Goal: Communication & Community: Participate in discussion

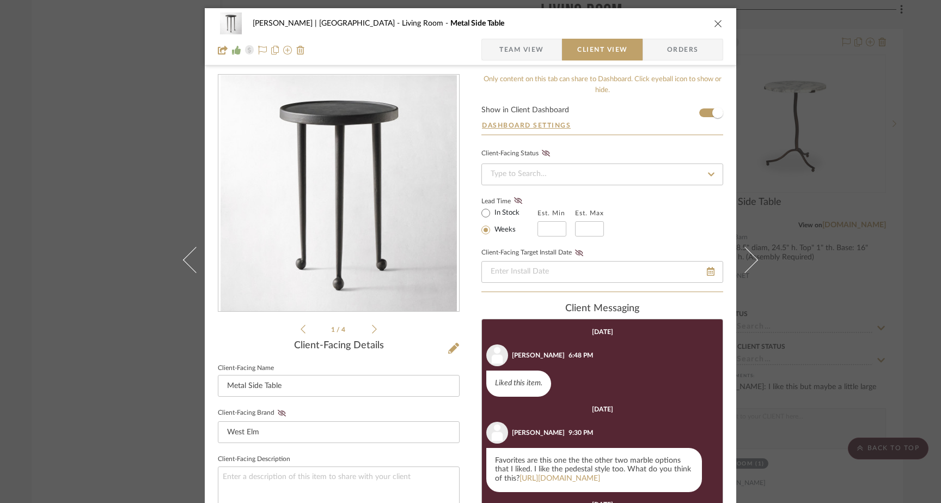
scroll to position [211, 0]
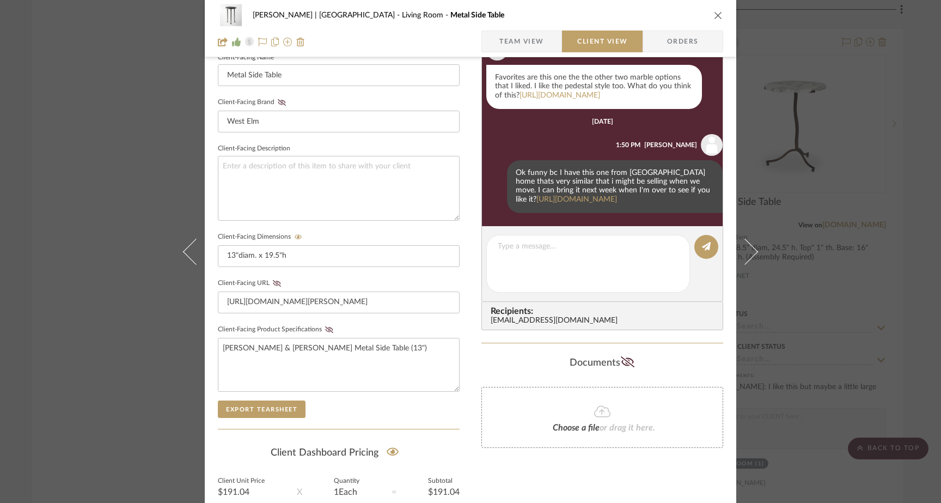
click at [82, 118] on div "[PERSON_NAME] | [GEOGRAPHIC_DATA] Living Room Metal Side Table Team View Client…" at bounding box center [470, 251] width 941 height 503
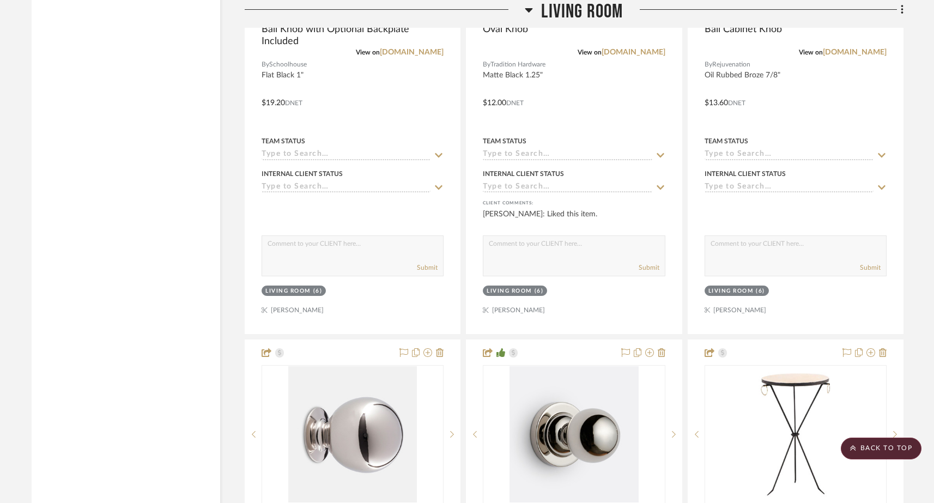
scroll to position [3954, 0]
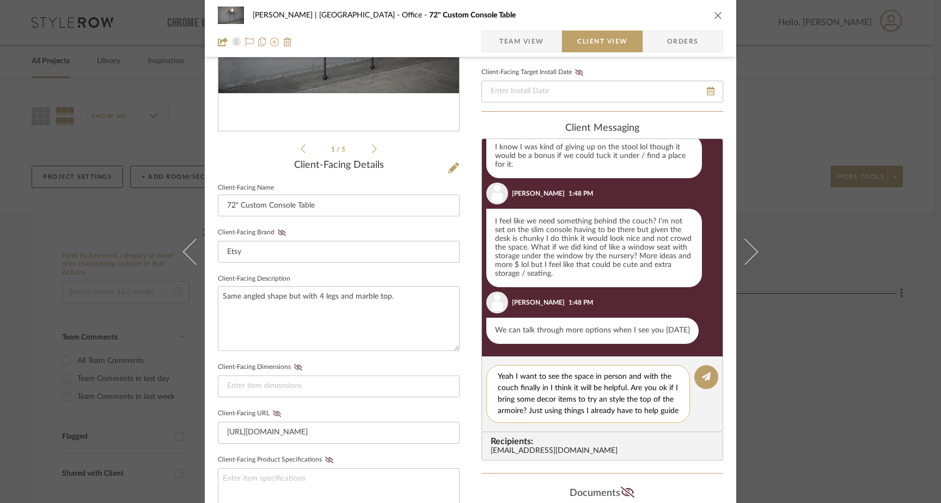
click at [511, 378] on textarea "Yeah I want to see the space in person and with the couch finally in I think it…" at bounding box center [592, 394] width 189 height 46
drag, startPoint x: 503, startPoint y: 411, endPoint x: 495, endPoint y: 410, distance: 7.8
click at [498, 410] on textarea "Yeah lets chat - I want to see the space in person and with the couch finally i…" at bounding box center [592, 394] width 189 height 46
click at [514, 412] on textarea "Yeah lets chat - I want to see the space in person and with the couch finally i…" at bounding box center [592, 394] width 189 height 46
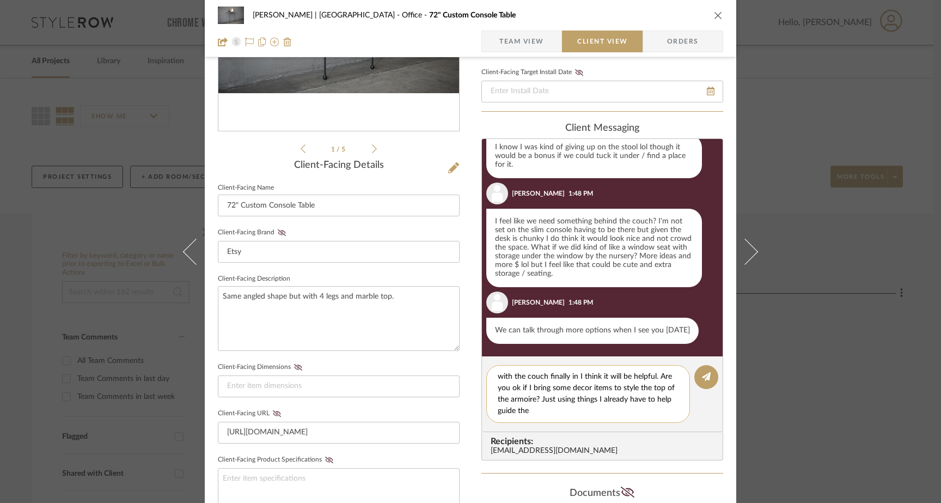
drag, startPoint x: 624, startPoint y: 402, endPoint x: 606, endPoint y: 402, distance: 18.0
click at [606, 402] on textarea "Yeah lets chat - I want to see the space in person and with the couch finally i…" at bounding box center [592, 394] width 189 height 46
click at [595, 413] on textarea "Yeah lets chat - I want to see the space in person and with the couch finally i…" at bounding box center [592, 394] width 189 height 46
drag, startPoint x: 605, startPoint y: 414, endPoint x: 591, endPoint y: 399, distance: 20.0
click at [591, 399] on textarea "Yeah lets chat - I want to see the space in person and with the couch finally i…" at bounding box center [592, 394] width 189 height 46
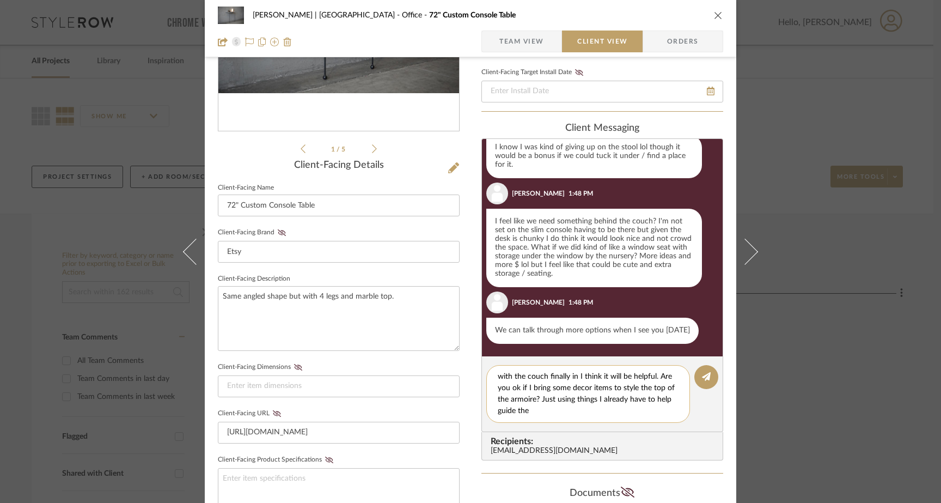
click at [608, 412] on textarea "Yeah lets chat - I want to see the space in person and with the couch finally i…" at bounding box center [592, 394] width 189 height 46
drag, startPoint x: 589, startPoint y: 402, endPoint x: 599, endPoint y: 412, distance: 13.9
click at [599, 412] on textarea "Yeah lets chat - I want to see the space in person and with the couch finally i…" at bounding box center [592, 394] width 189 height 46
drag, startPoint x: 599, startPoint y: 412, endPoint x: 590, endPoint y: 404, distance: 12.3
click at [590, 404] on textarea "Yeah lets chat - I want to see the space in person and with the couch finally i…" at bounding box center [592, 394] width 189 height 46
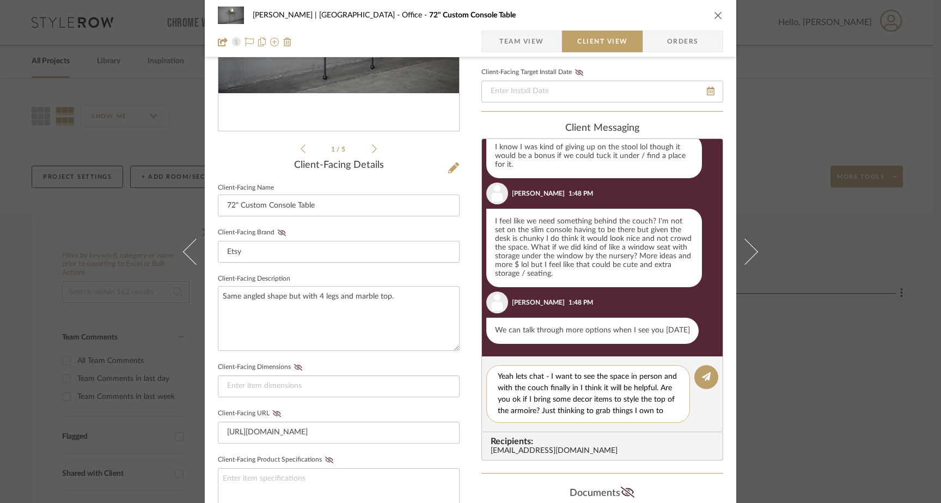
scroll to position [10, 0]
click at [660, 405] on textarea "Yeah lets chat - I want to see the space in person and with the couch finally i…" at bounding box center [592, 394] width 189 height 46
click at [625, 413] on textarea "Yeah lets chat - I want to see the space in person and with the couch finally i…" at bounding box center [592, 394] width 189 height 46
click at [542, 377] on textarea "Yeah lets chat - I want to see the space in person and with the couch finally i…" at bounding box center [592, 394] width 189 height 46
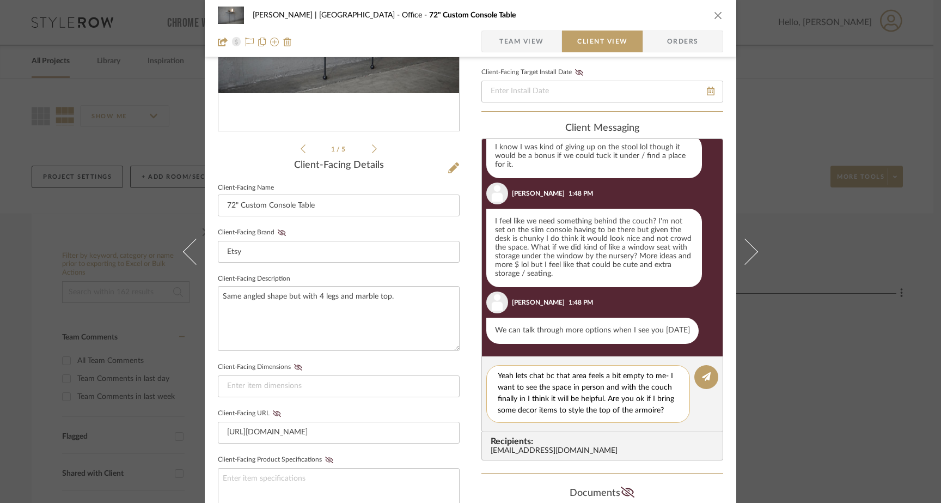
type textarea "Yeah lets chat bc that area feels a bit empty to me - I want to see the space i…"
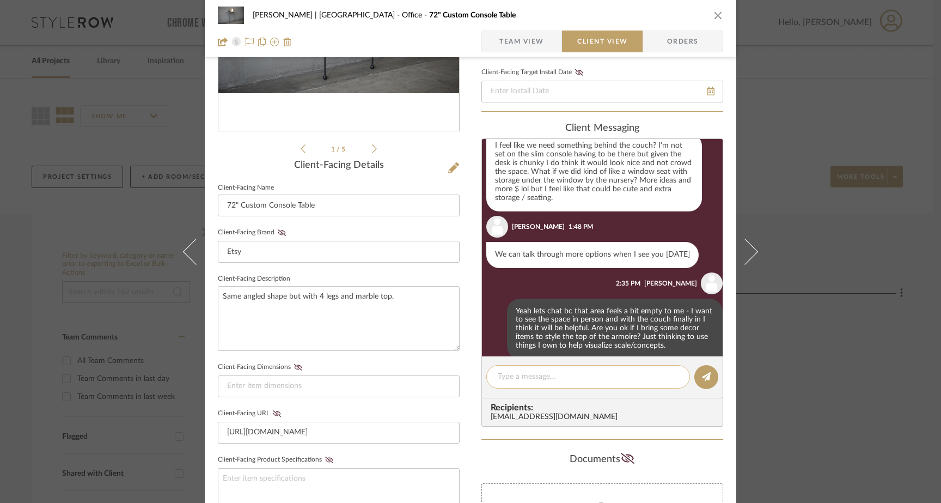
scroll to position [361, 0]
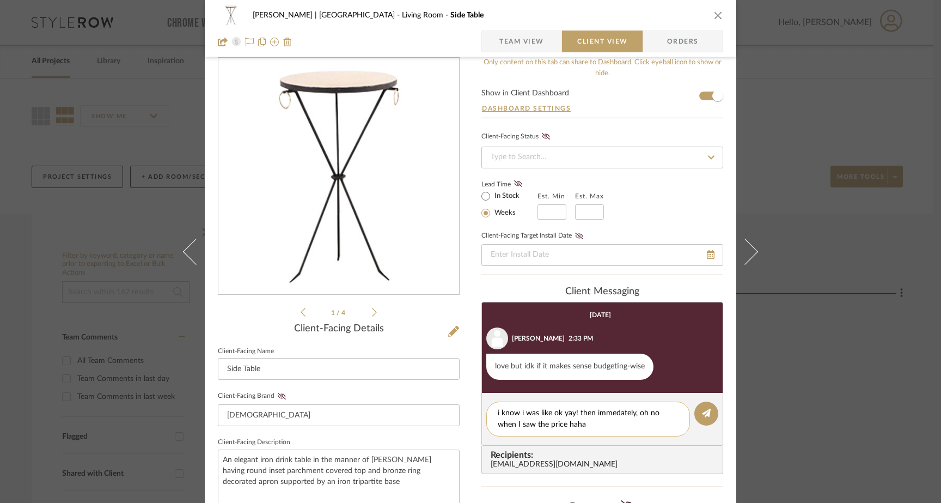
click at [613, 414] on textarea "i know i was like ok yay! then immedately, oh no when I saw the price haha" at bounding box center [588, 419] width 181 height 23
click at [600, 425] on textarea "i know i was like ok yay! then immediately, oh no when I saw the price haha" at bounding box center [588, 419] width 181 height 23
drag, startPoint x: 572, startPoint y: 415, endPoint x: 584, endPoint y: 436, distance: 24.9
click at [572, 416] on textarea "i know i was like ok yay! then immediately, oh no when I saw the price haha" at bounding box center [588, 419] width 181 height 23
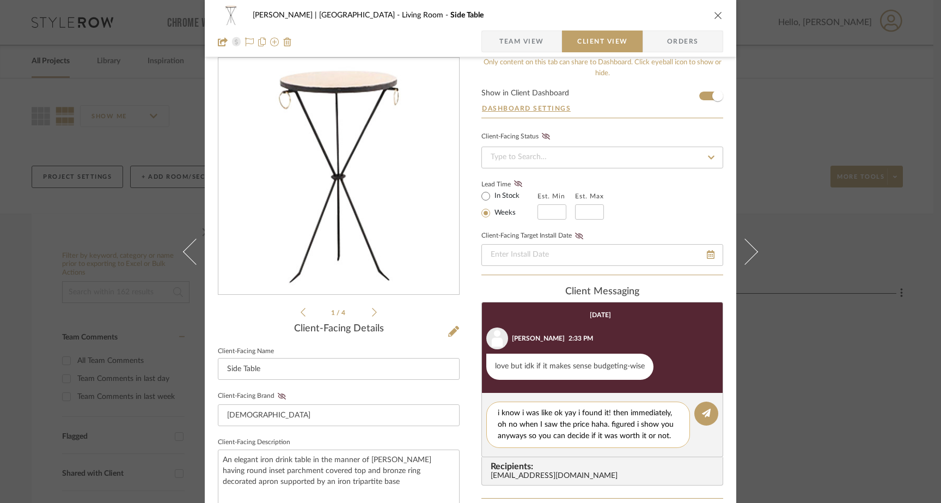
drag, startPoint x: 558, startPoint y: 412, endPoint x: 558, endPoint y: 421, distance: 8.7
click at [558, 412] on textarea "i know i was like ok yay i found it! then immediately, oh no when I saw the pri…" at bounding box center [588, 425] width 181 height 34
drag, startPoint x: 496, startPoint y: 426, endPoint x: 550, endPoint y: 484, distance: 79.0
click at [498, 429] on textarea "i know i was like "oh yay i found it!" then immediately, oh no when I saw the p…" at bounding box center [588, 425] width 181 height 34
type textarea "i know i was like "oh yay i found it!" then immediately, "oh no" when I saw the…"
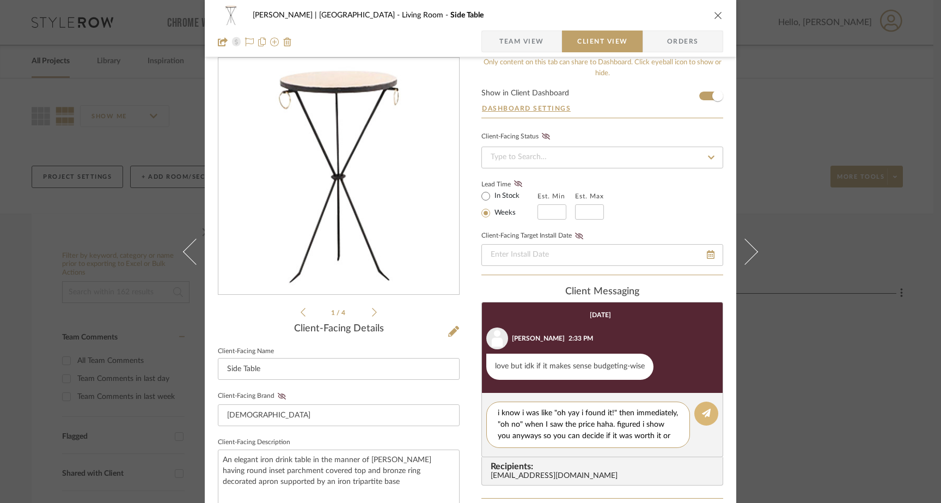
click at [702, 417] on icon at bounding box center [706, 413] width 9 height 9
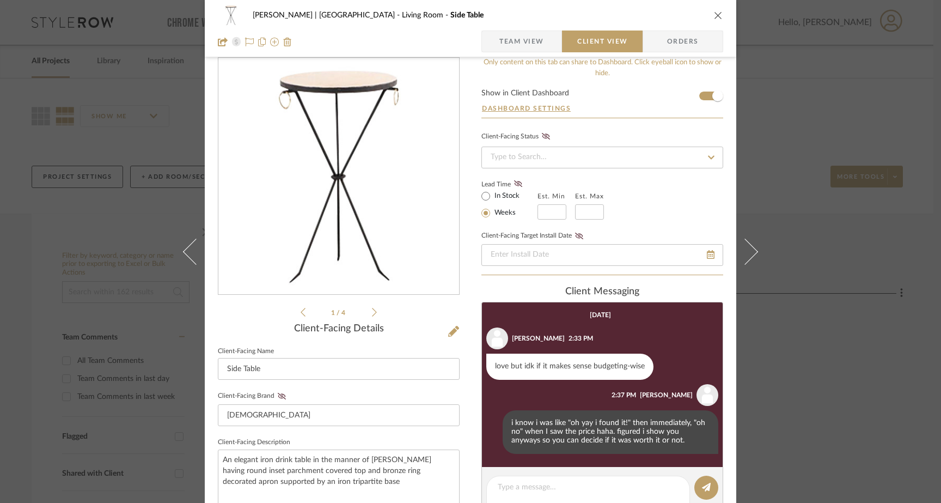
click at [870, 247] on div "Ferree | Brooklyn Heights Living Room Side Table Team View Client View Orders 1…" at bounding box center [470, 251] width 941 height 503
